Goal: Information Seeking & Learning: Check status

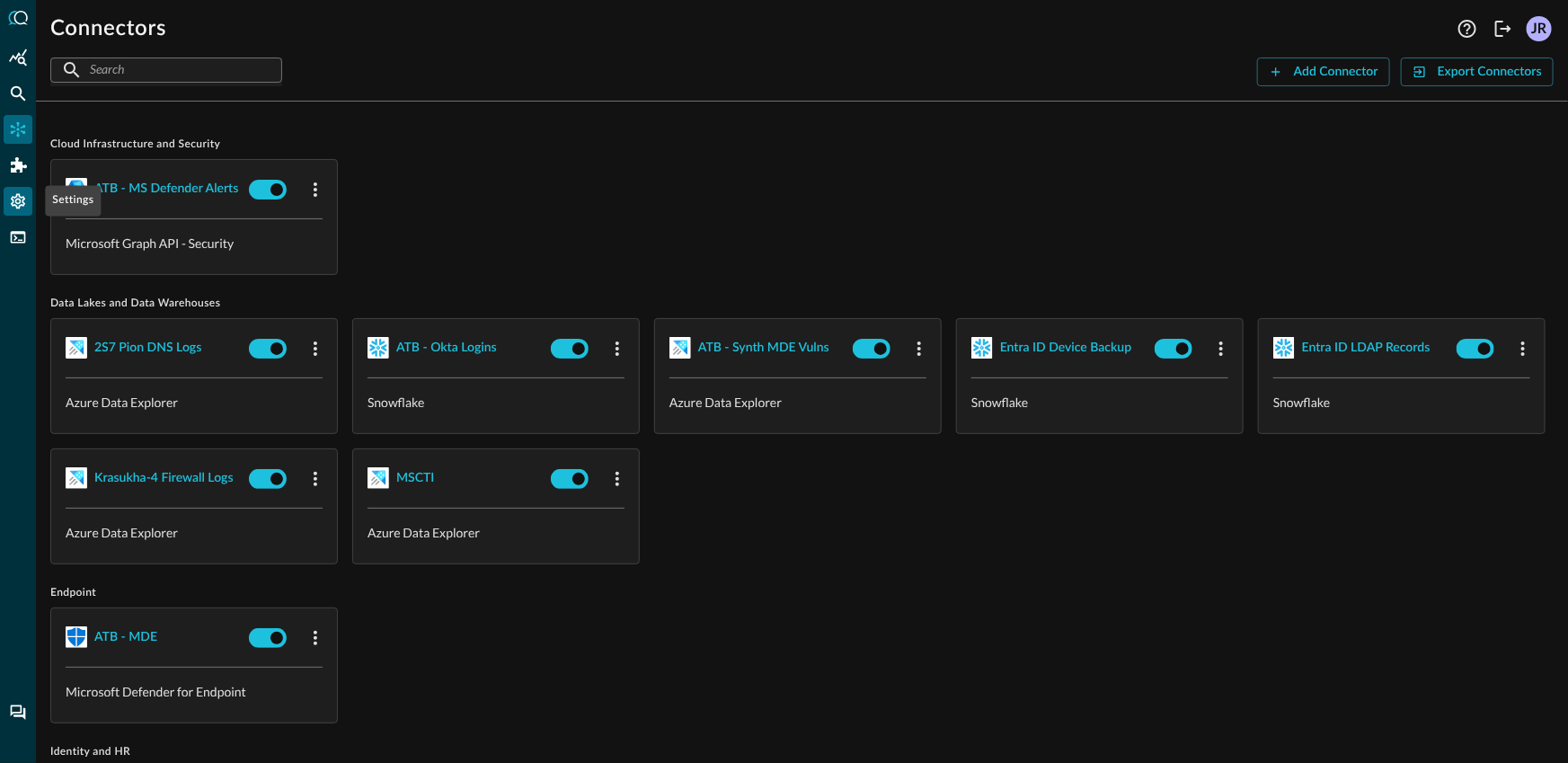
click at [16, 205] on icon "Settings" at bounding box center [18, 202] width 15 height 16
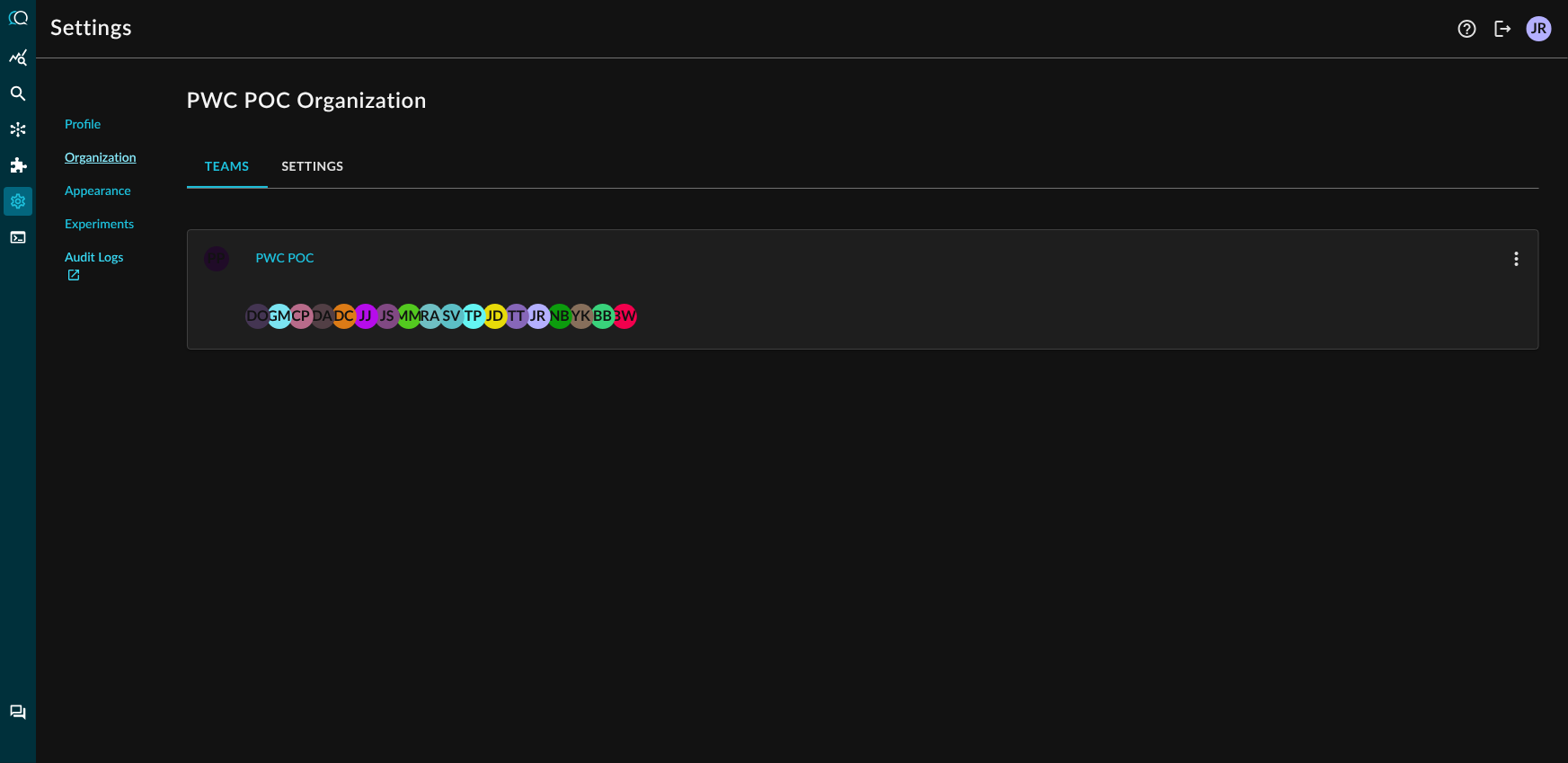
click at [94, 264] on link "Audit Logs" at bounding box center [100, 267] width 72 height 38
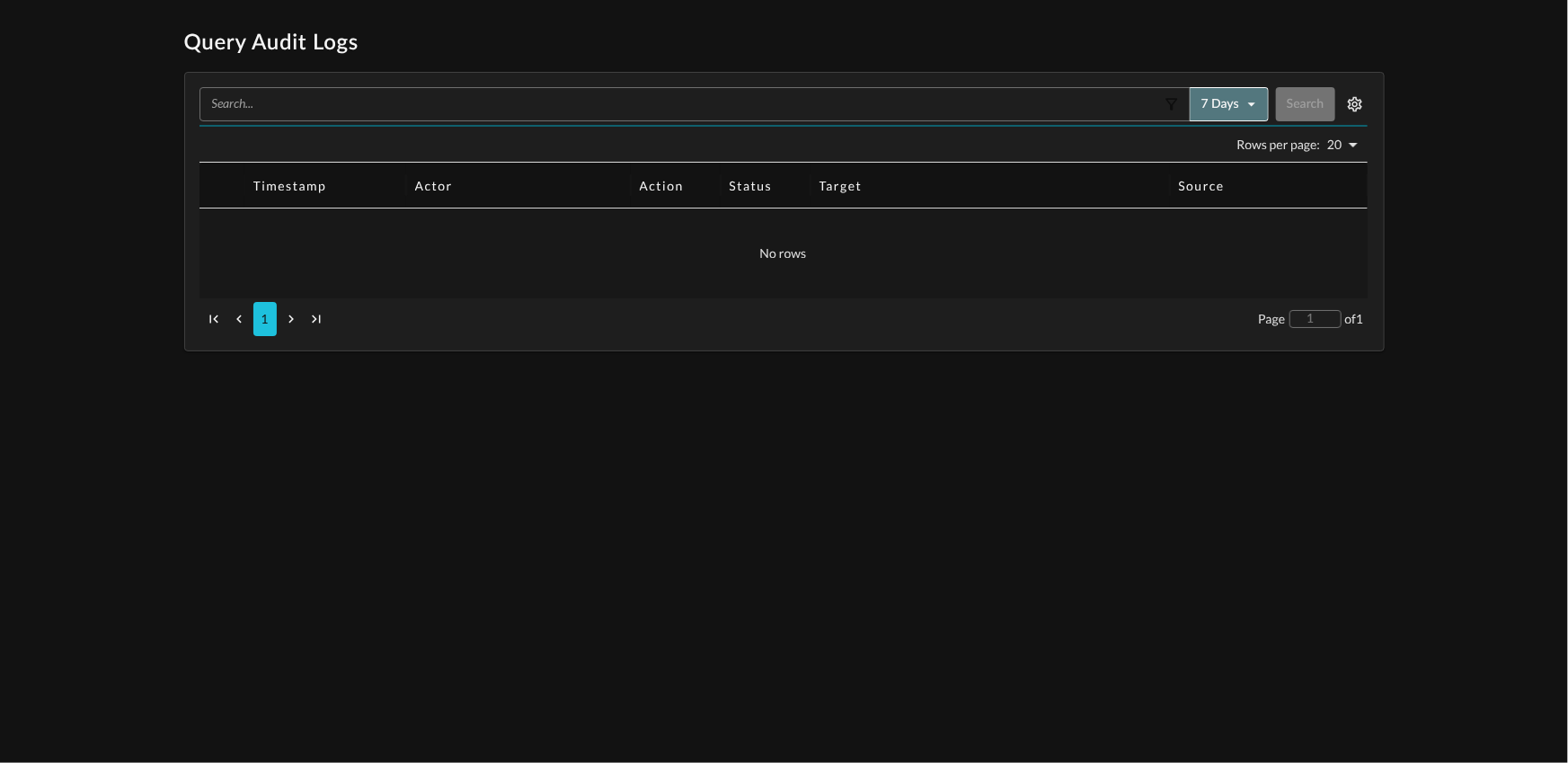
click at [1222, 111] on button "7 days" at bounding box center [1229, 103] width 79 height 34
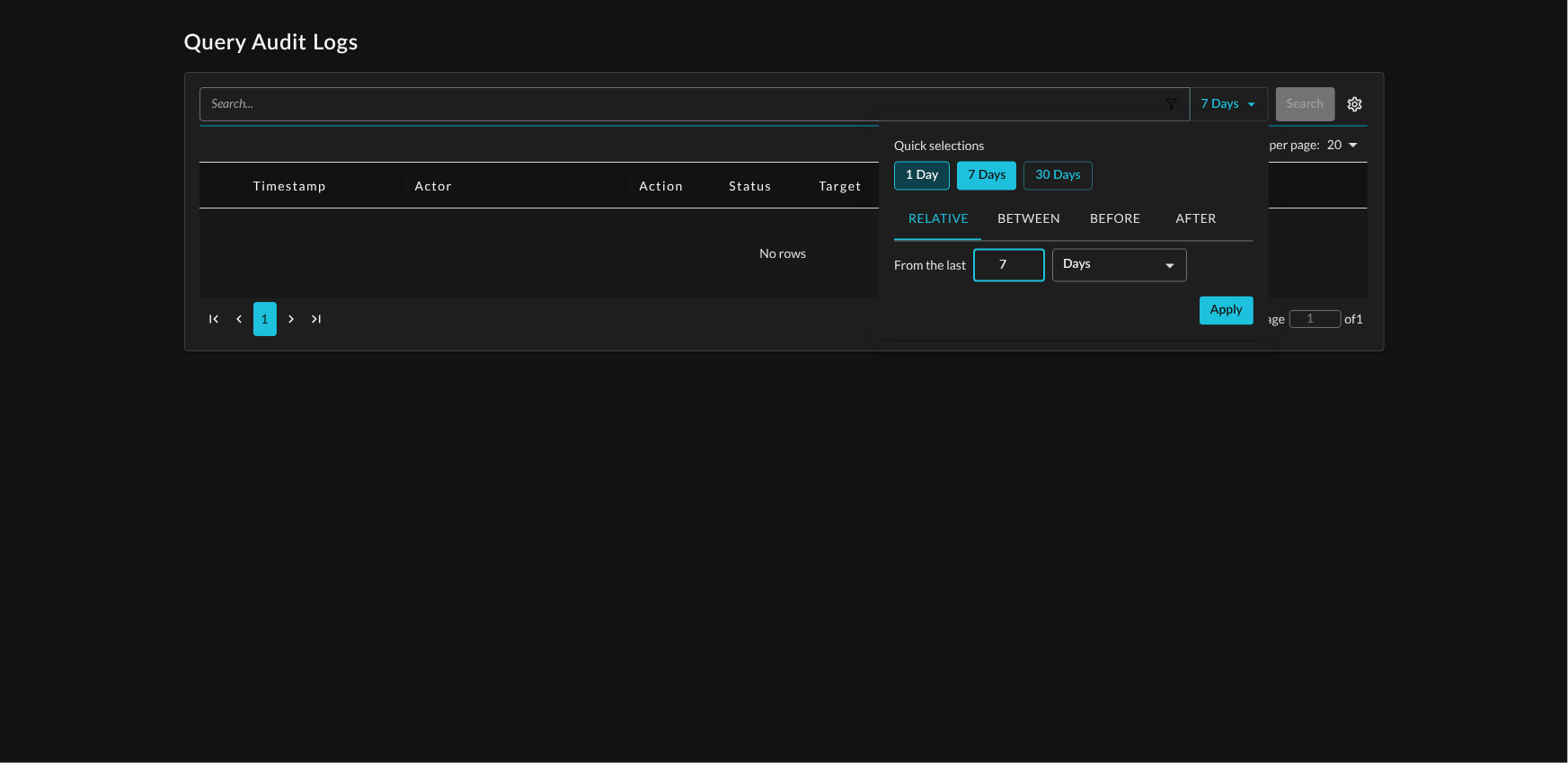
click at [924, 171] on button "1 day" at bounding box center [921, 176] width 56 height 28
type input "1"
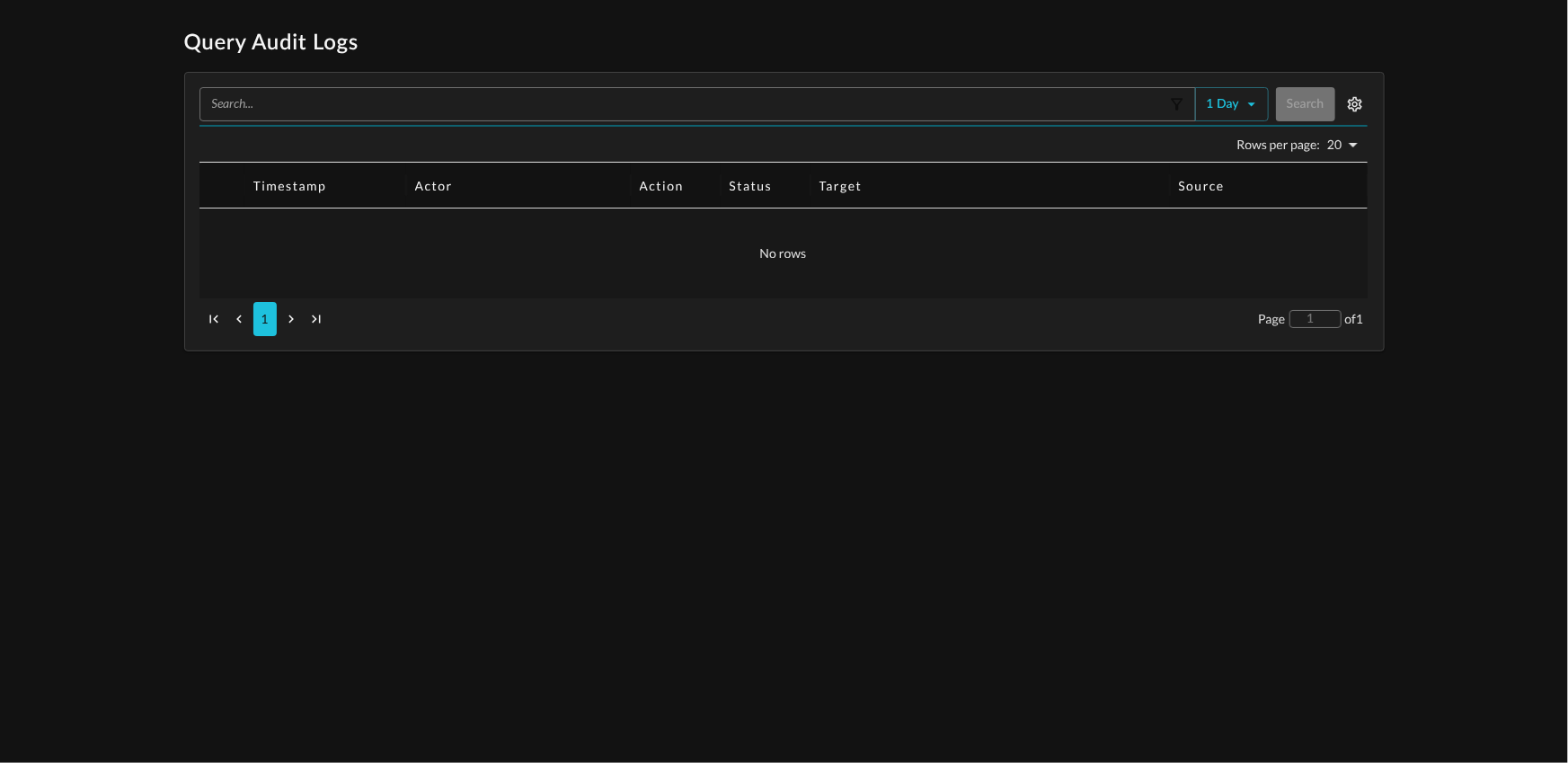
click at [1306, 51] on h1 "Query Audit Logs" at bounding box center [784, 42] width 1200 height 28
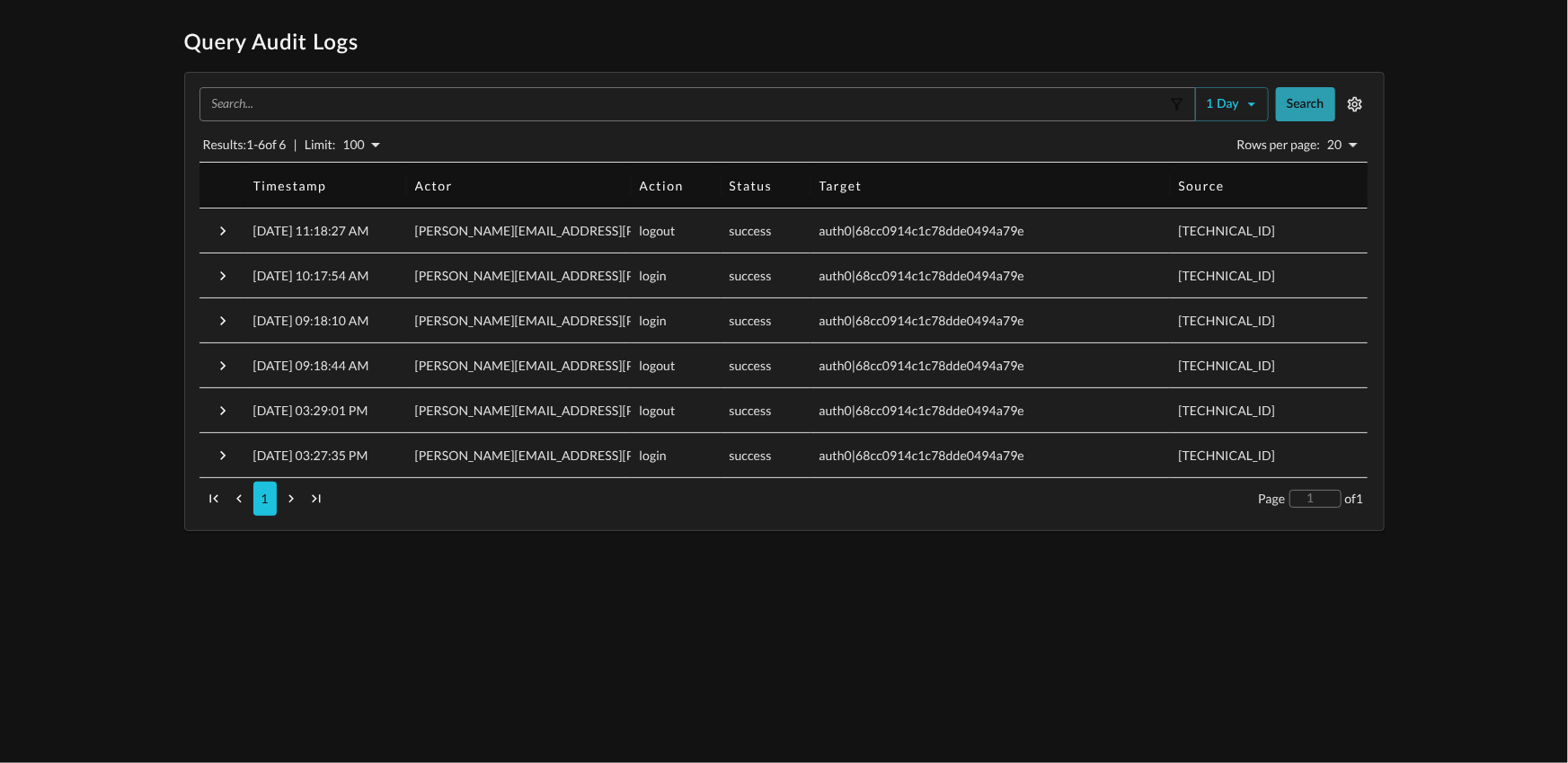
click at [1305, 108] on button "Search" at bounding box center [1305, 103] width 59 height 34
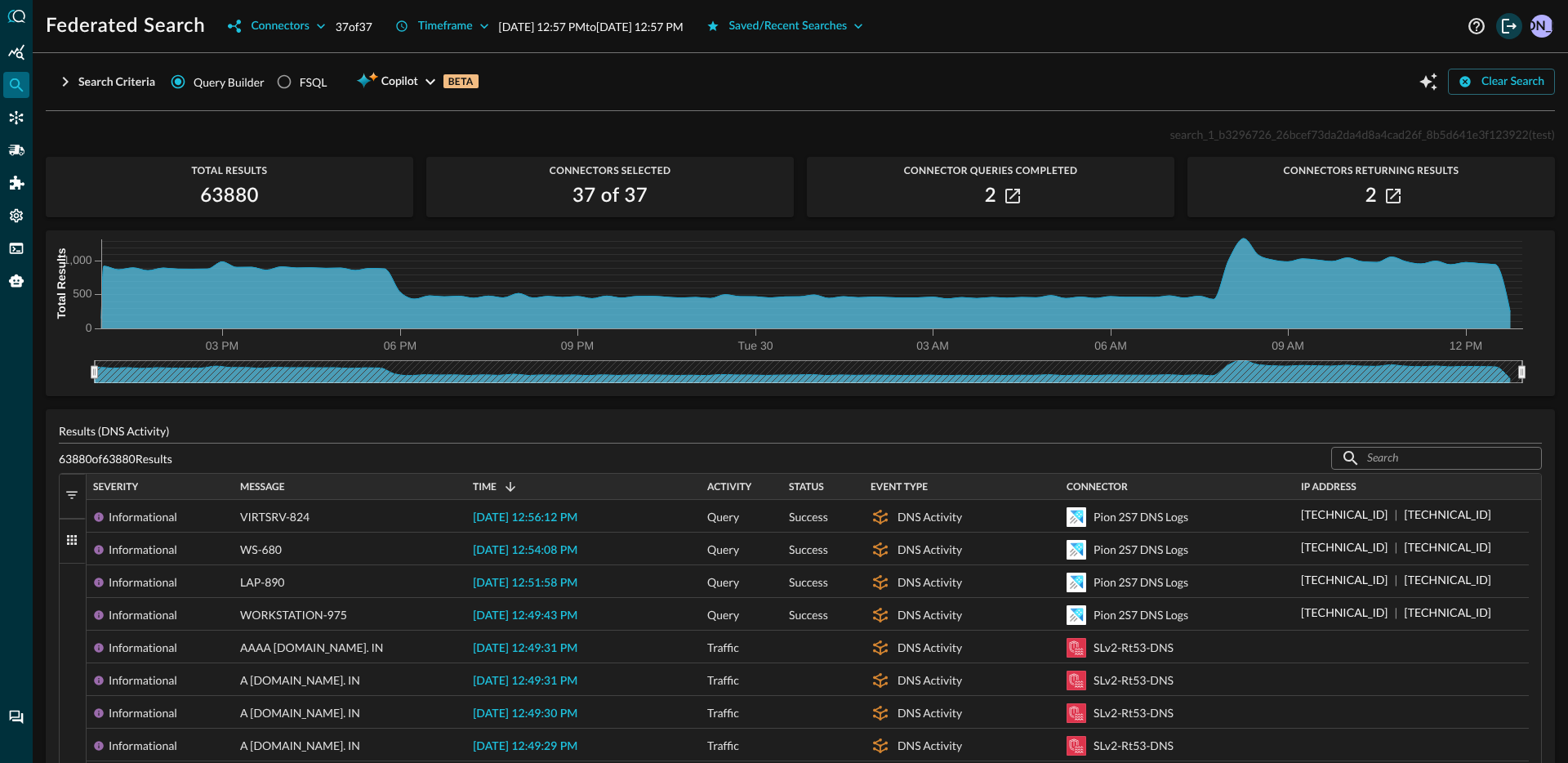
click at [1506, 25] on icon "Logout" at bounding box center [1509, 26] width 20 height 19
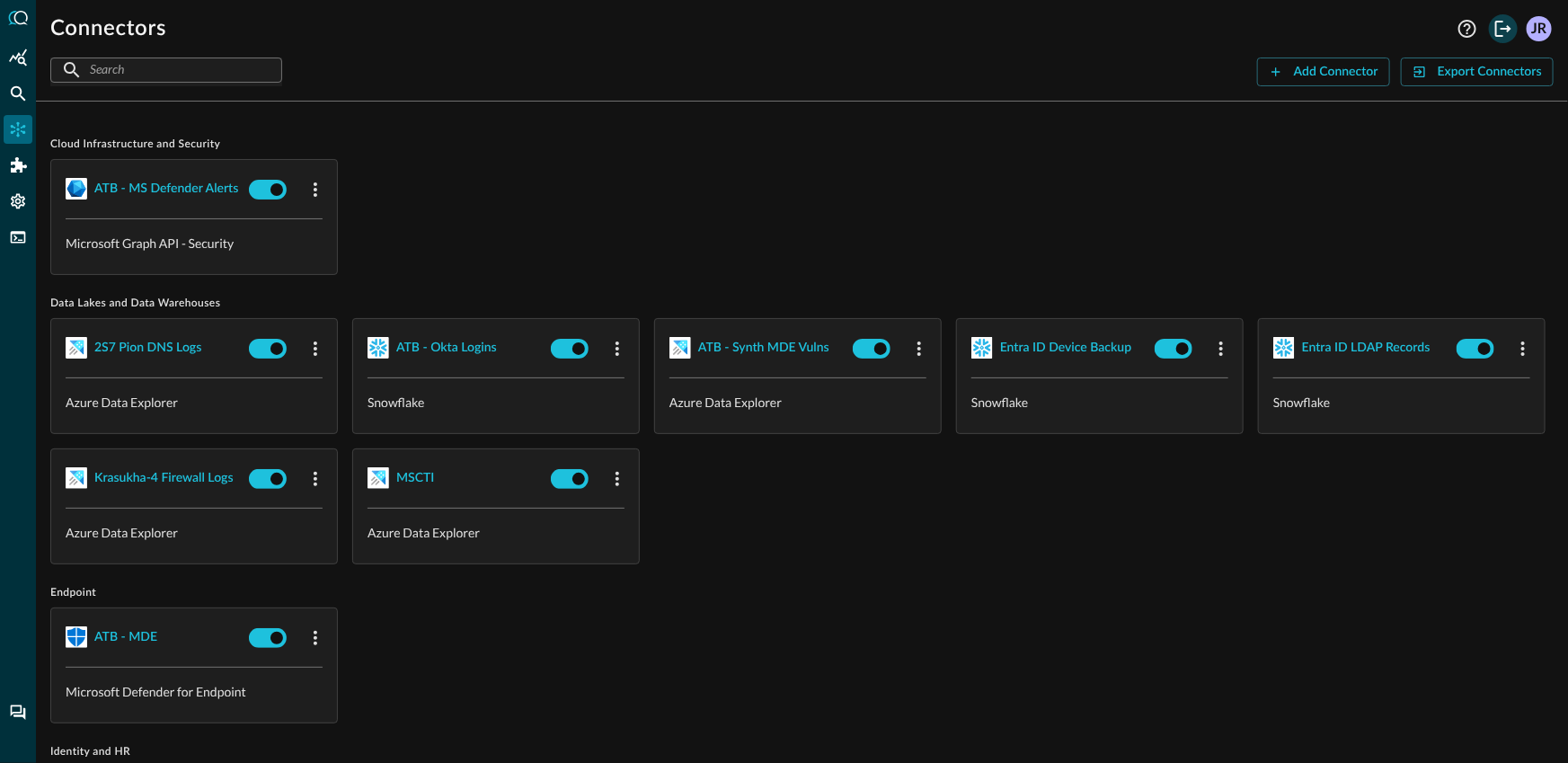
click at [1505, 32] on icon "Logout" at bounding box center [1504, 28] width 21 height 21
